Goal: Obtain resource: Obtain resource

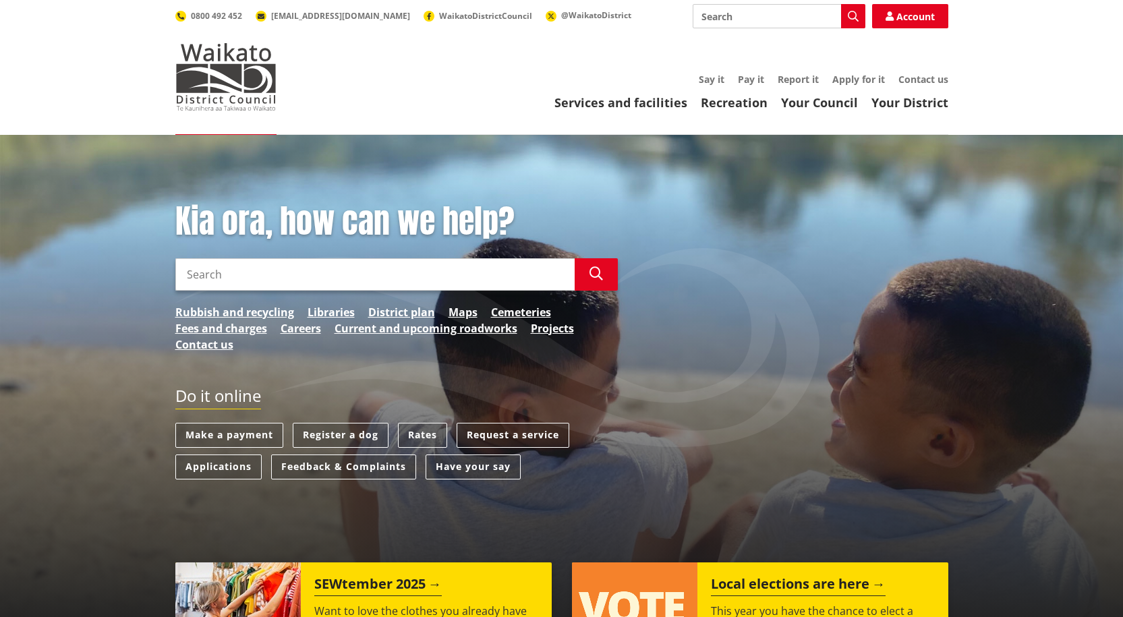
click at [734, 18] on input "Search" at bounding box center [779, 16] width 173 height 24
click at [767, 62] on div "Fast-track consenting" at bounding box center [778, 65] width 171 height 24
type input "Fast-track consenting"
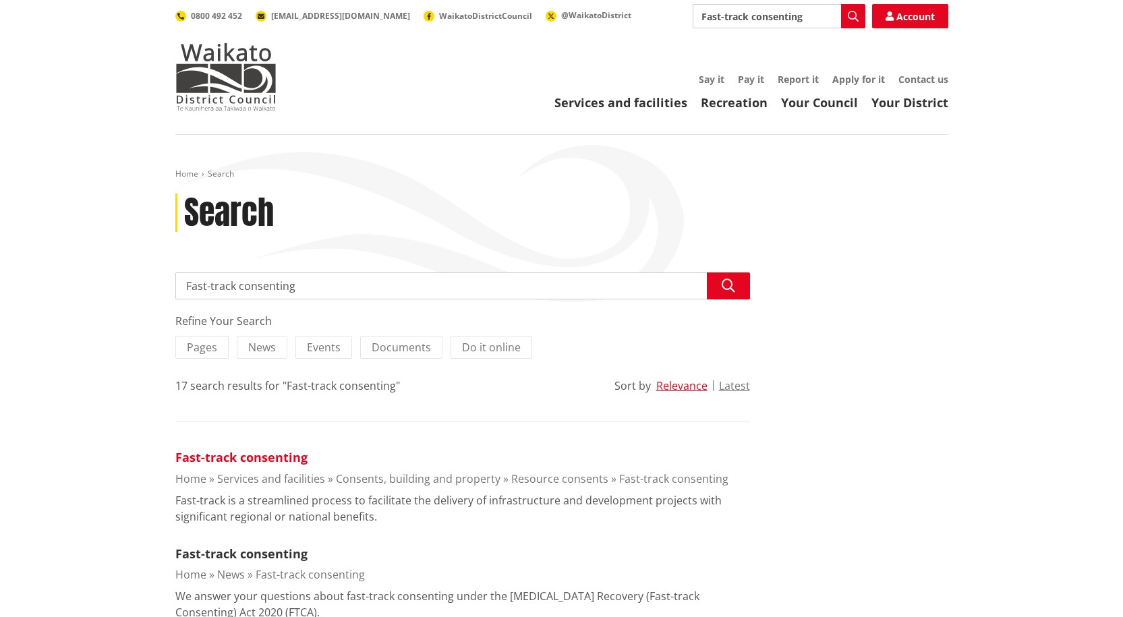
click at [237, 457] on link "Fast-track consenting" at bounding box center [241, 457] width 132 height 16
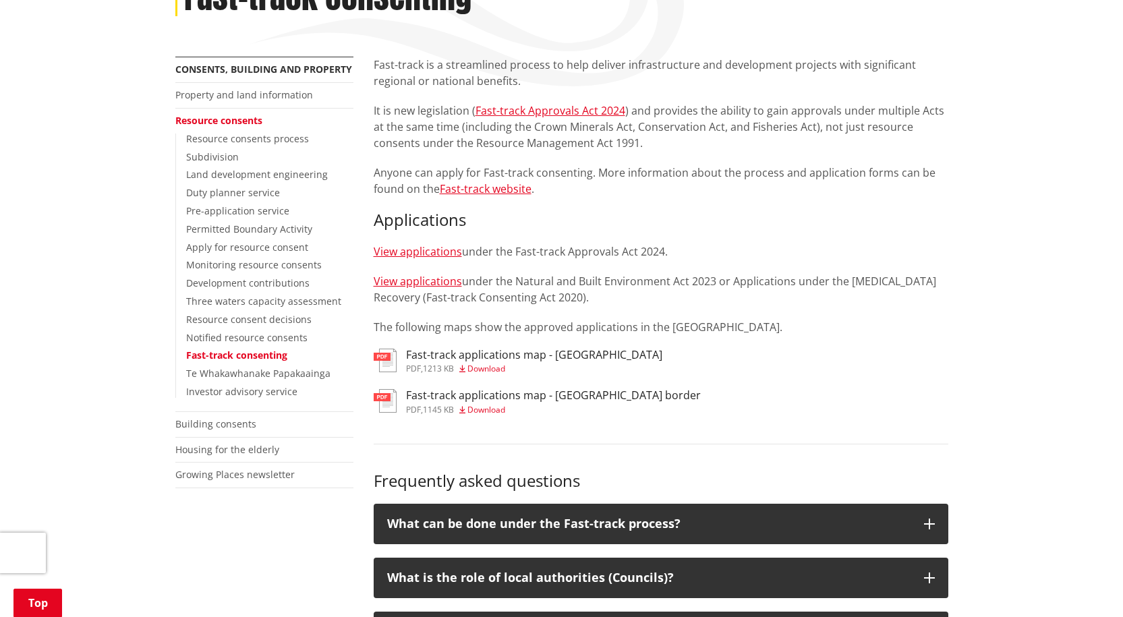
scroll to position [337, 0]
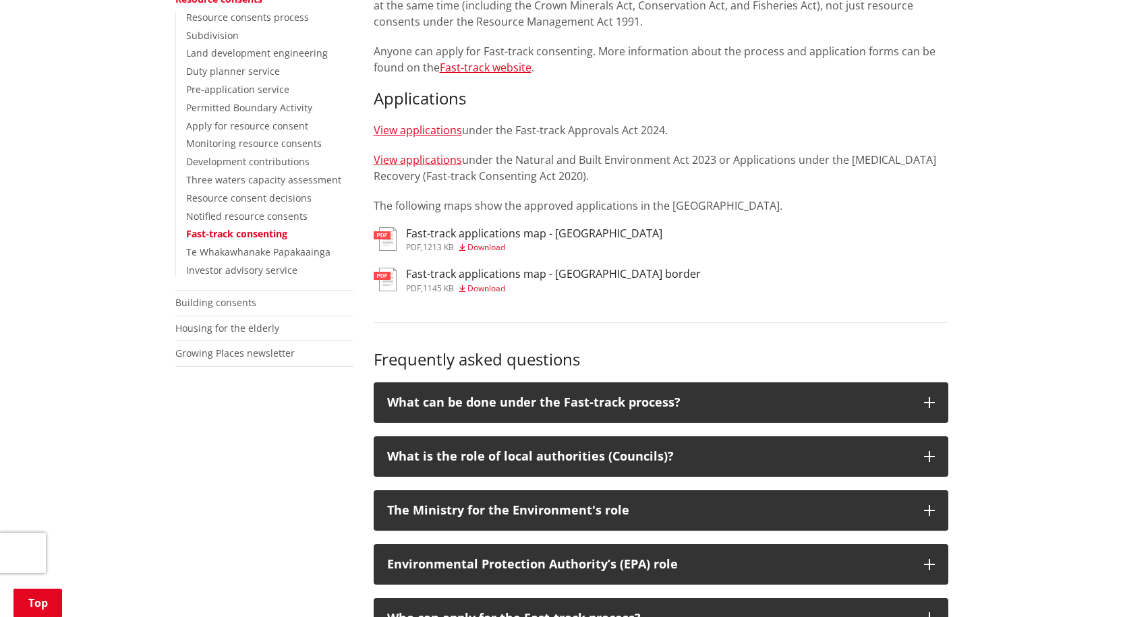
click at [484, 241] on span "Download" at bounding box center [486, 246] width 38 height 11
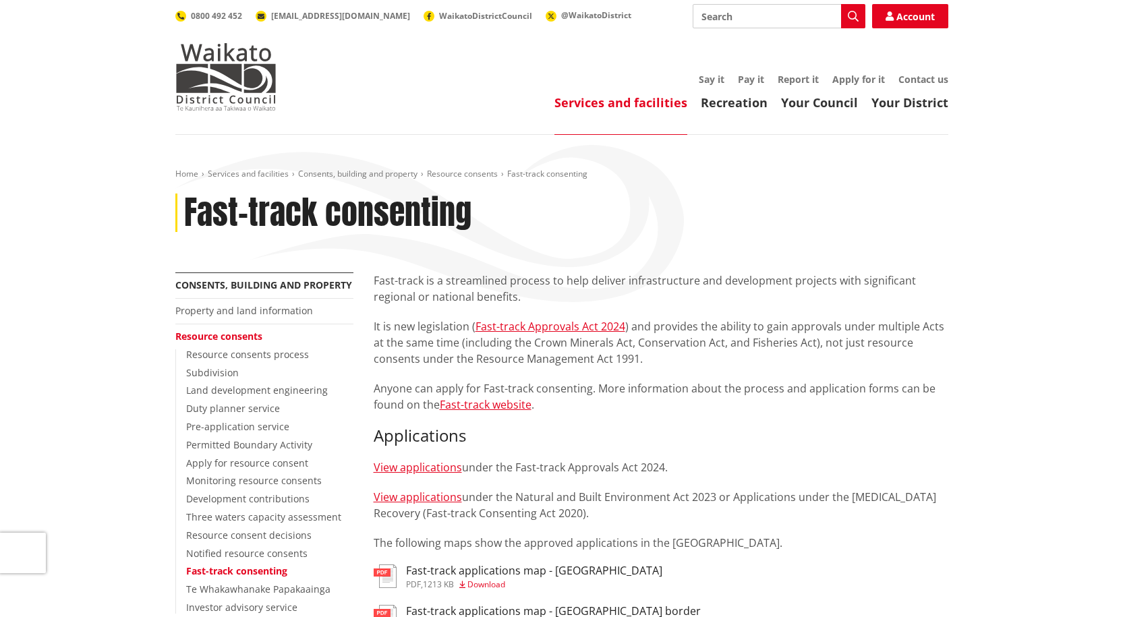
scroll to position [337, 0]
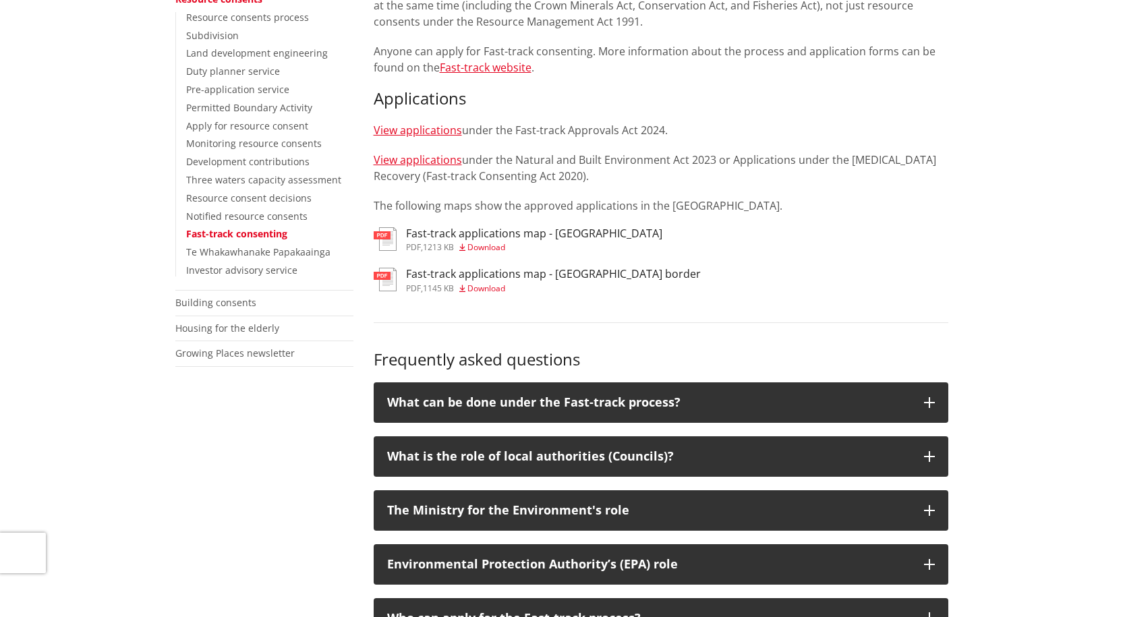
click at [497, 283] on span "Download" at bounding box center [486, 288] width 38 height 11
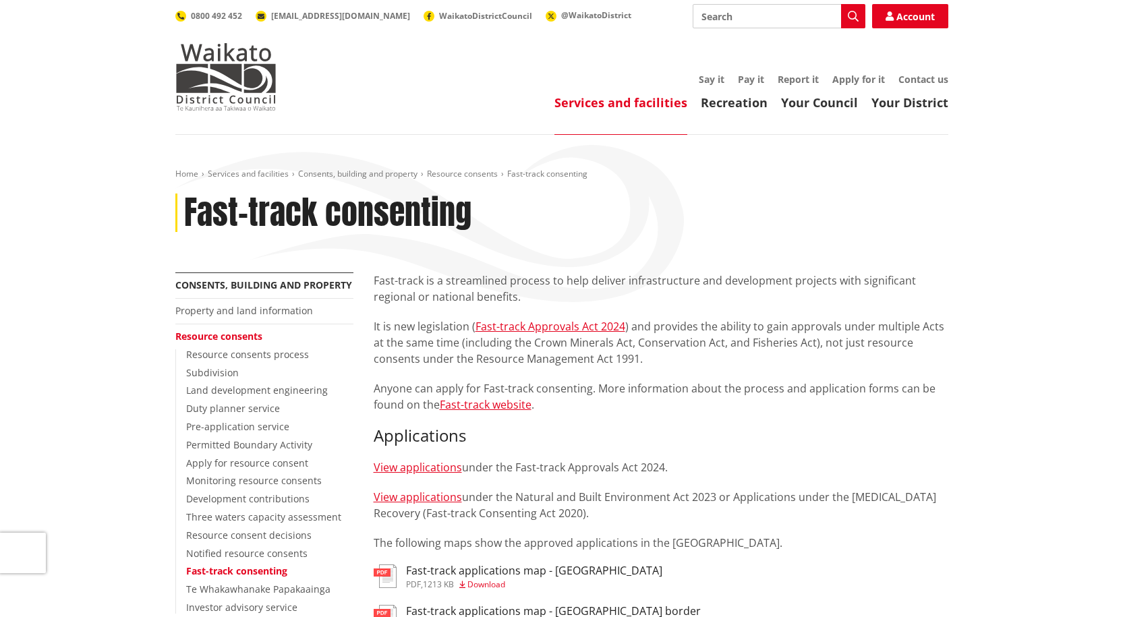
scroll to position [337, 0]
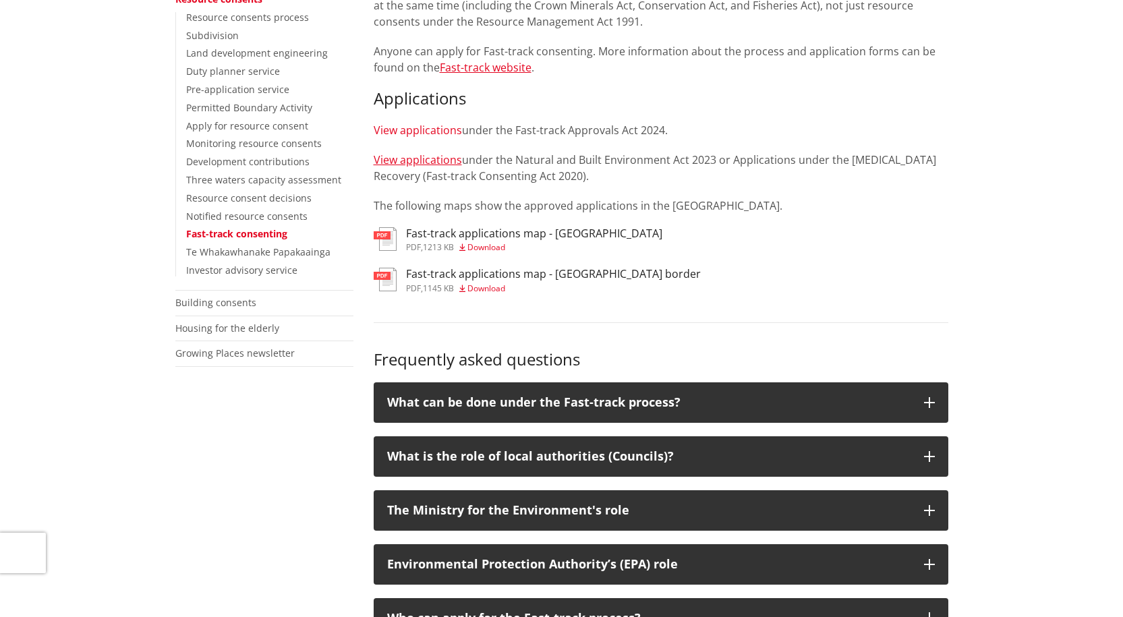
click at [427, 128] on link "View applications" at bounding box center [418, 130] width 88 height 15
